Goal: Information Seeking & Learning: Find specific fact

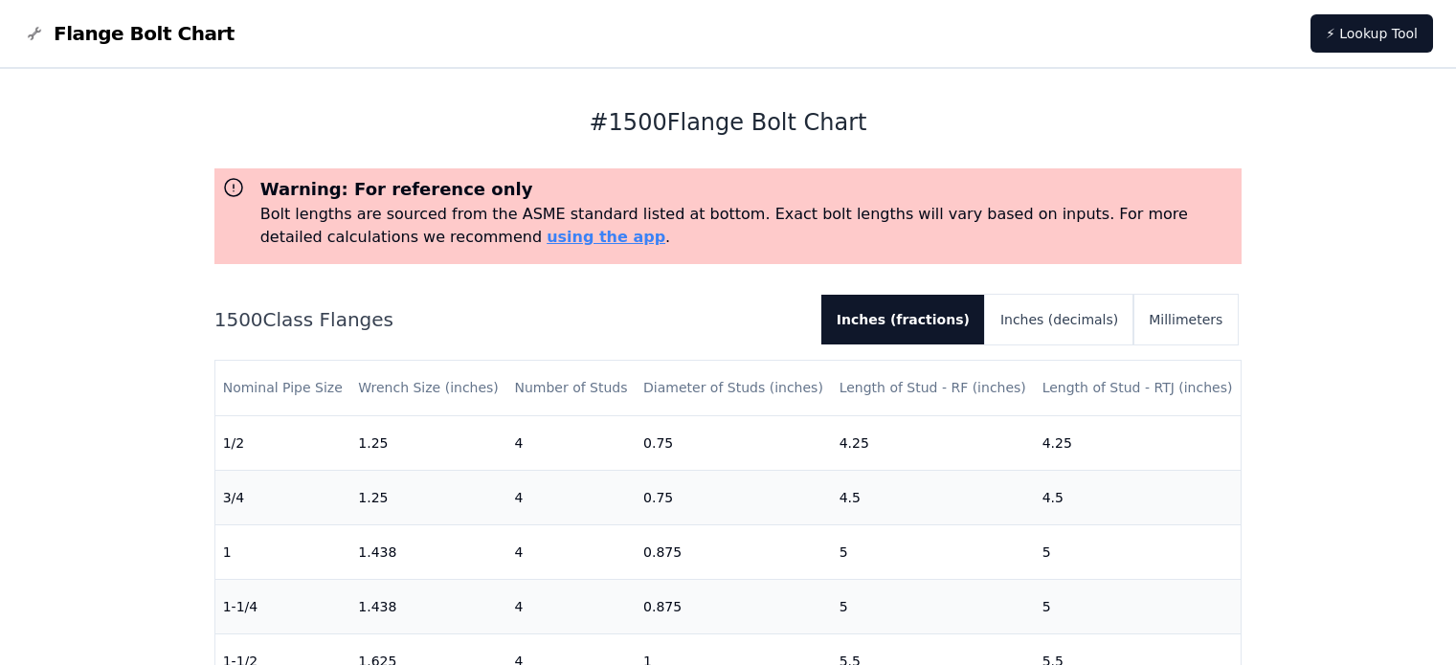
scroll to position [191, 0]
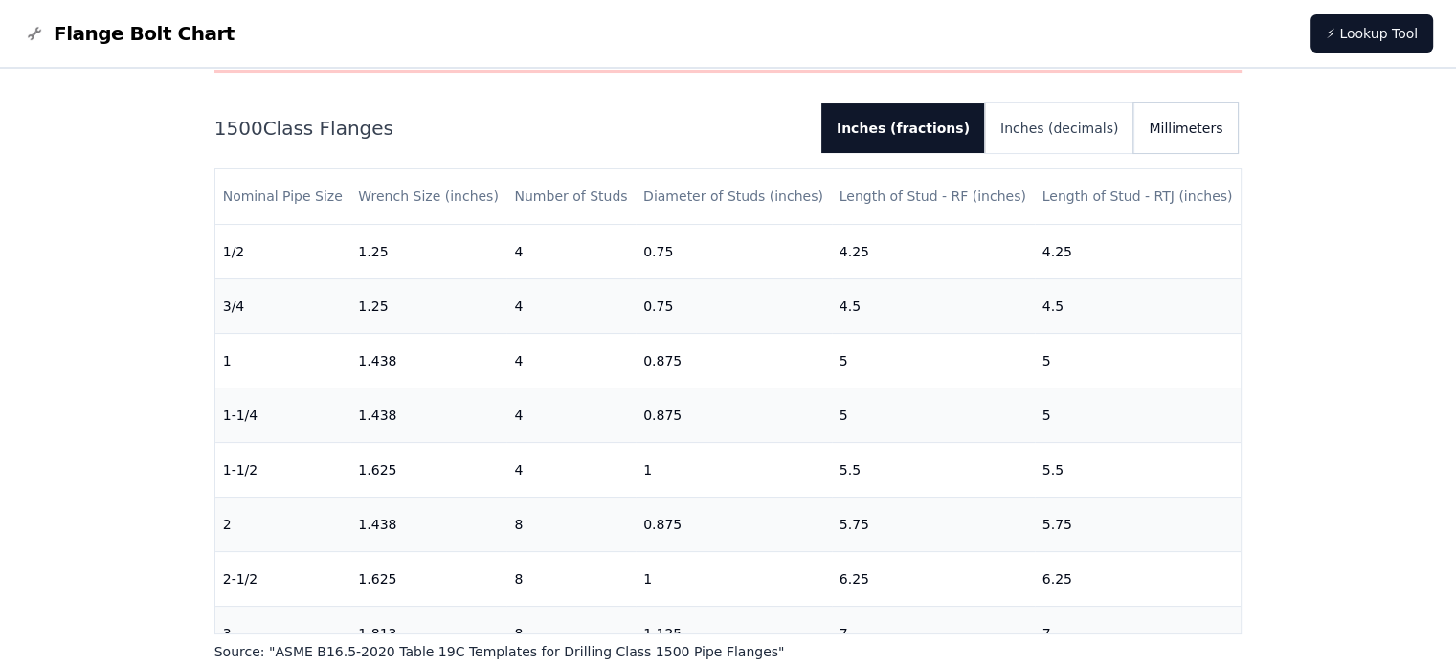
click at [1184, 125] on button "Millimeters" at bounding box center [1185, 128] width 104 height 50
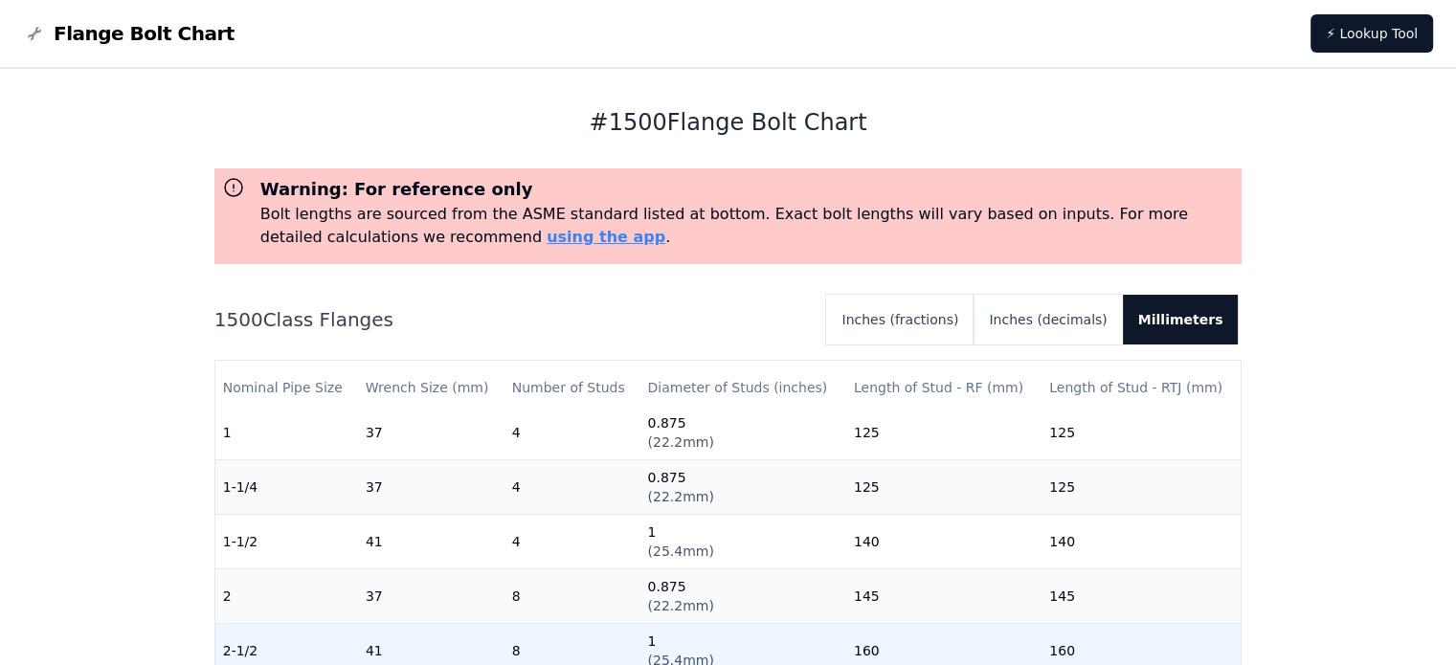
scroll to position [0, 0]
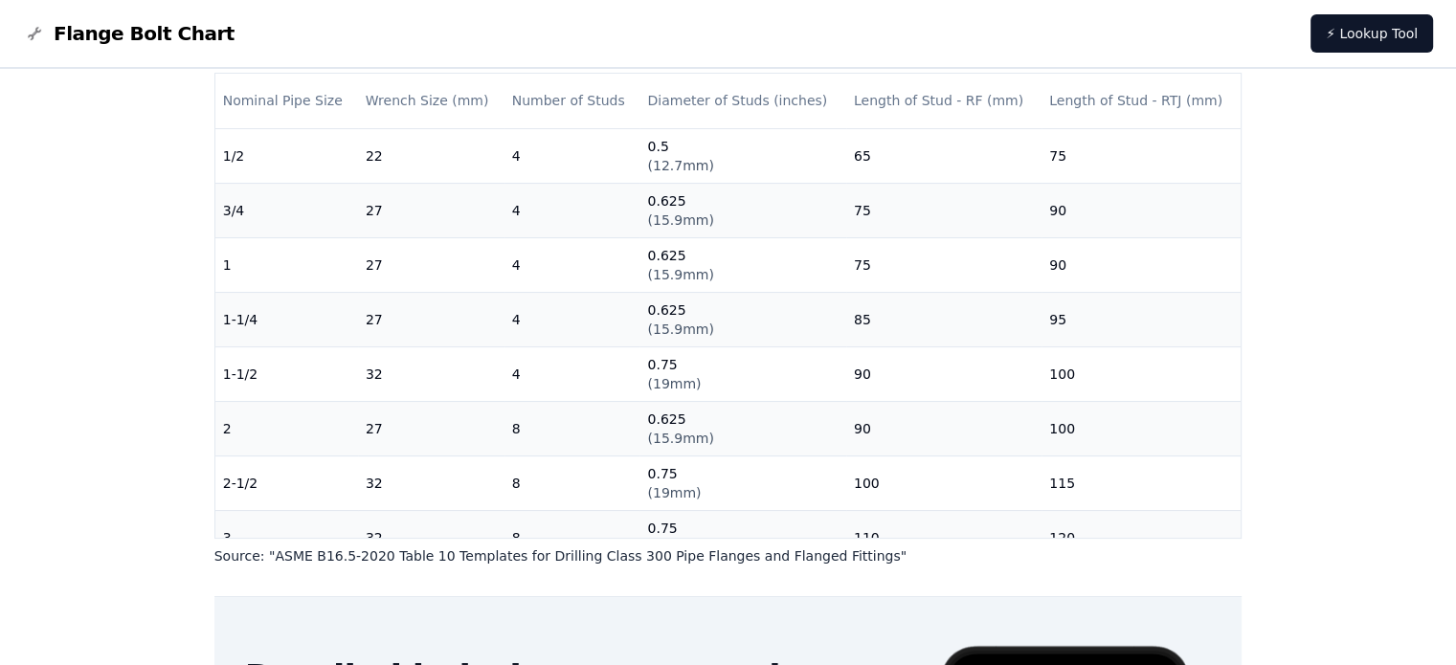
click at [1390, 224] on div "# 300 Flange Bolt Chart Warning: For reference only Bolt lengths are sourced fr…" at bounding box center [728, 408] width 1456 height 1252
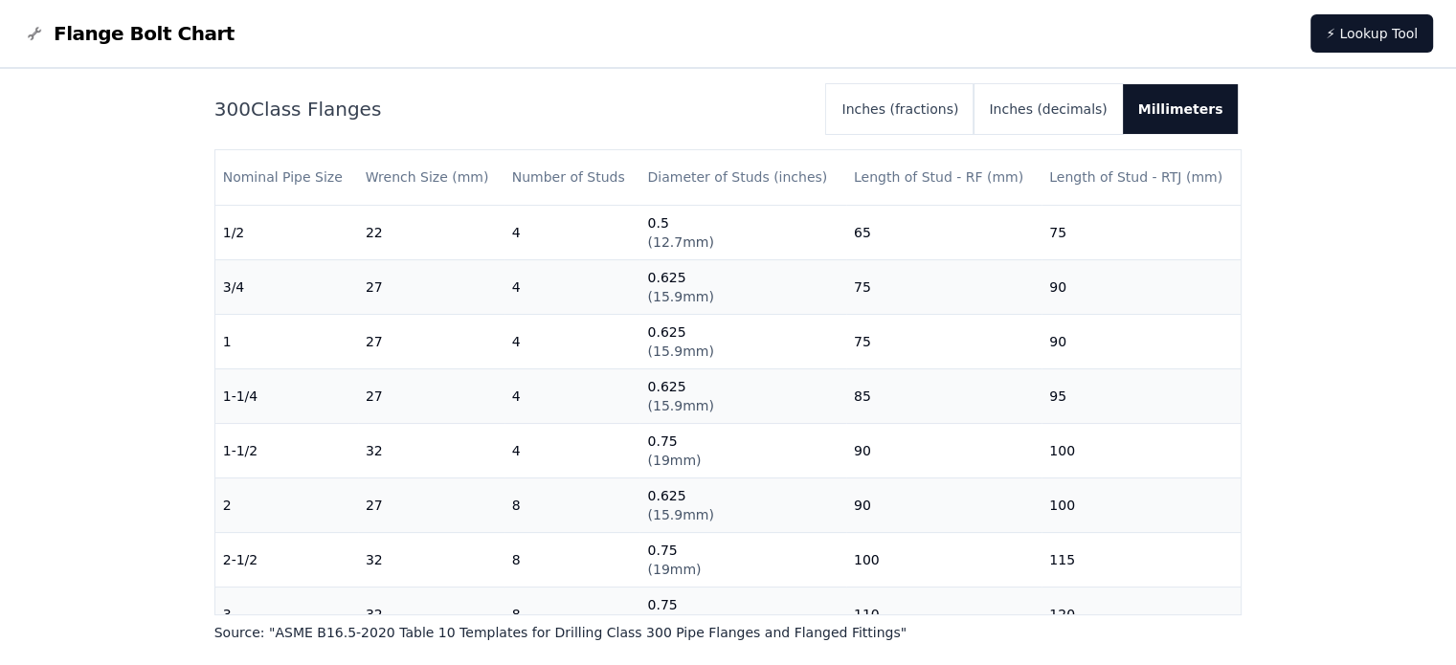
scroll to position [212, 0]
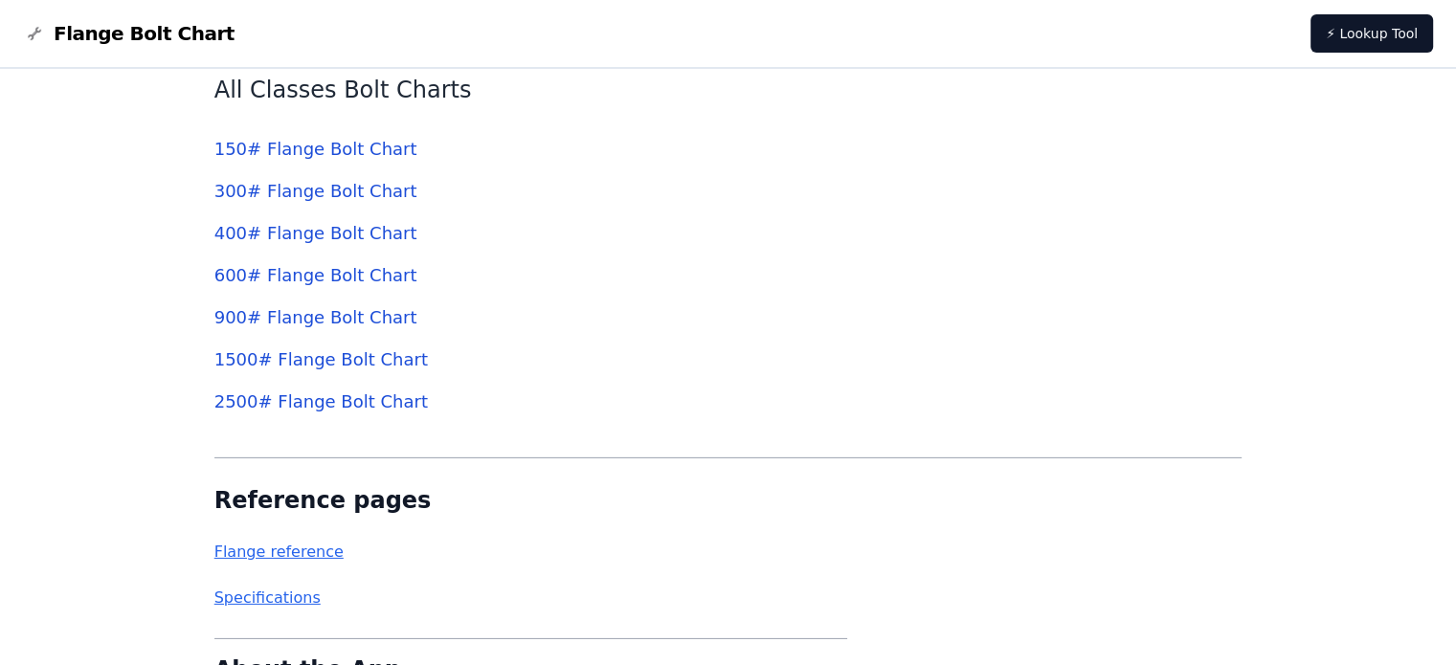
scroll to position [6126, 0]
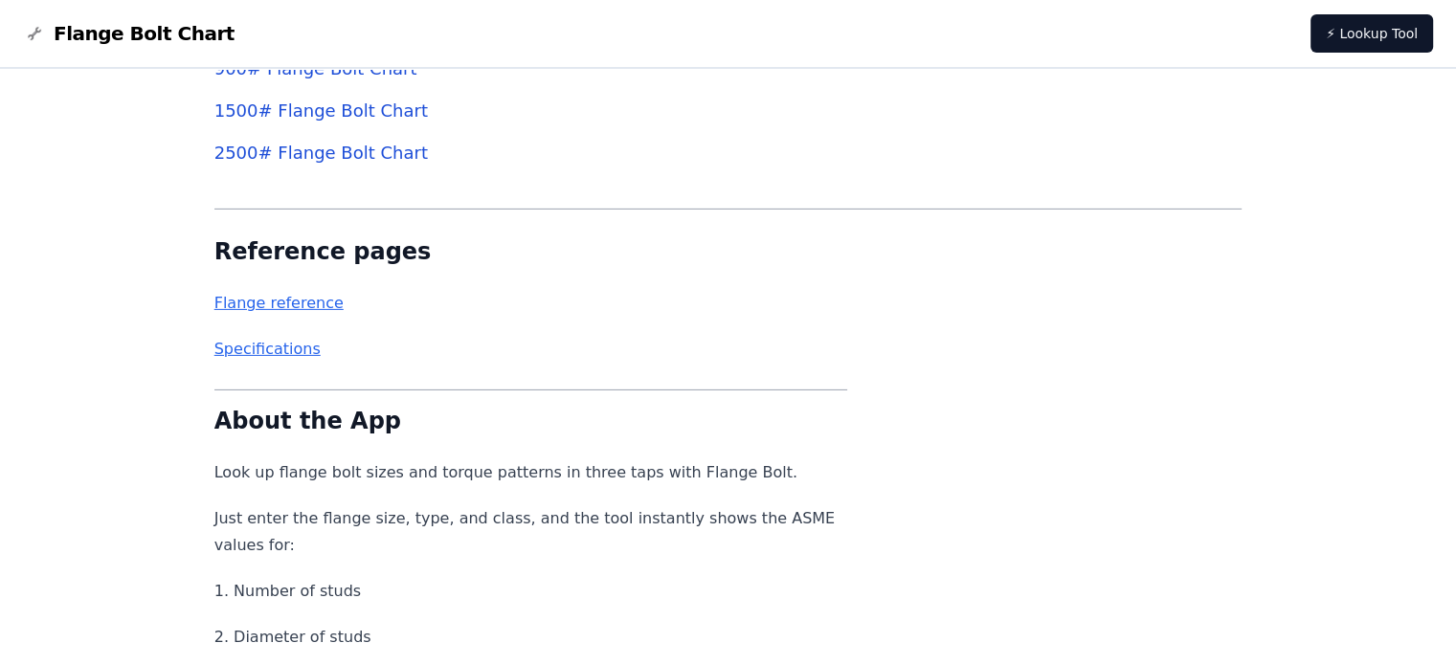
click at [253, 301] on link "Flange reference" at bounding box center [278, 303] width 129 height 18
click at [276, 356] on link "Specifications" at bounding box center [267, 349] width 106 height 18
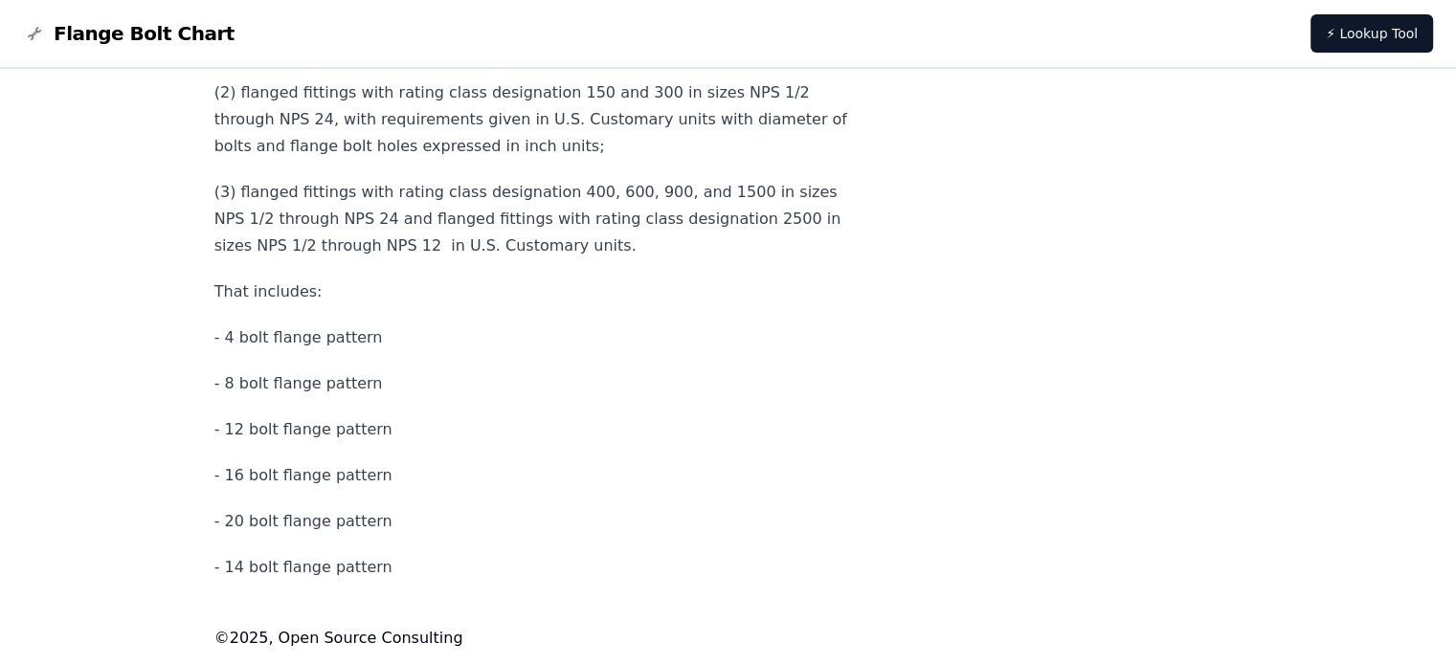
scroll to position [7715, 0]
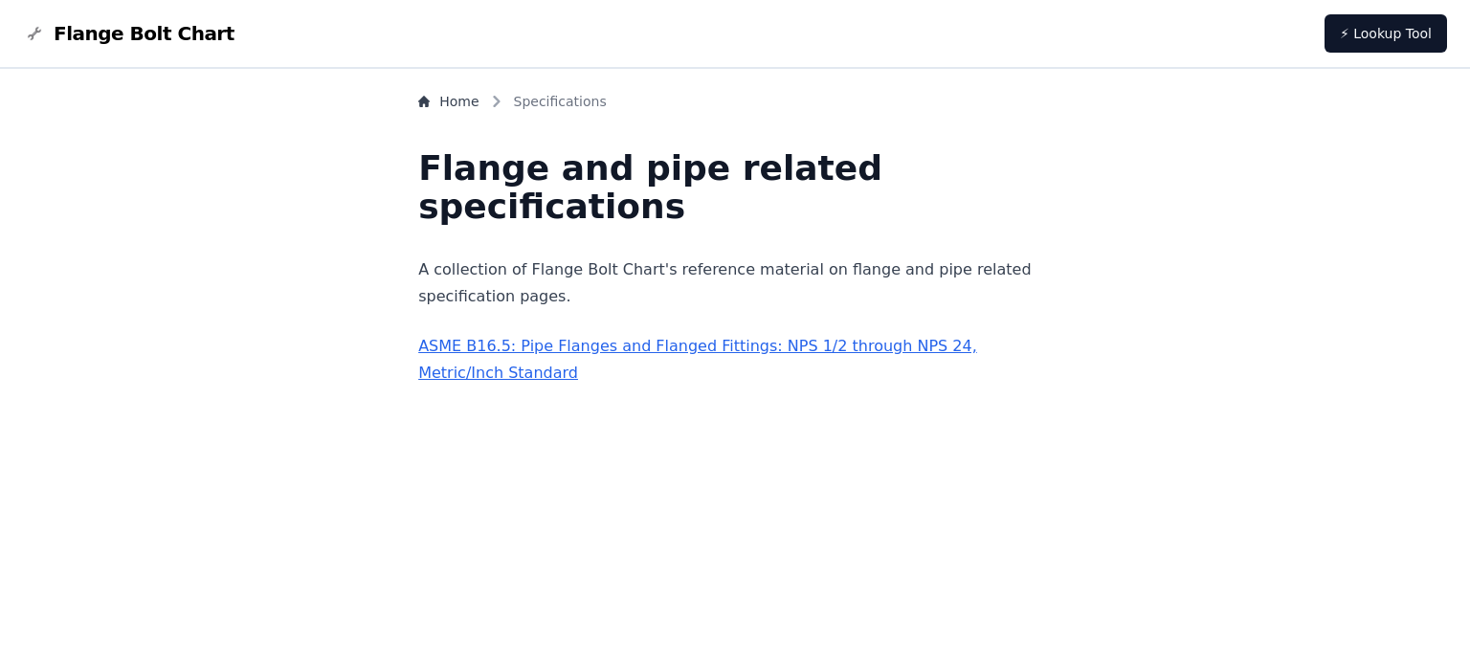
click at [927, 349] on link "ASME B16.5: Pipe Flanges and Flanged Fittings: NPS 1/2 through NPS 24, Metric/I…" at bounding box center [697, 359] width 559 height 45
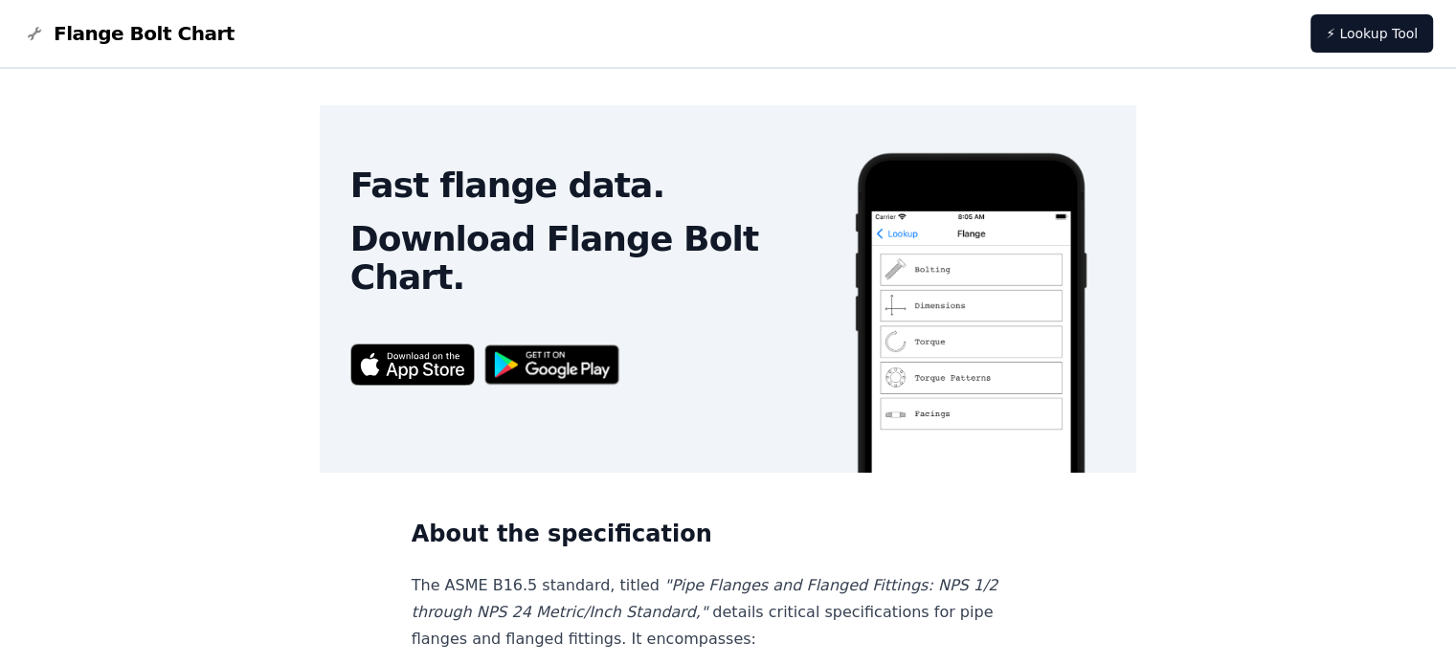
scroll to position [287, 0]
